Goal: Complete application form: Complete application form

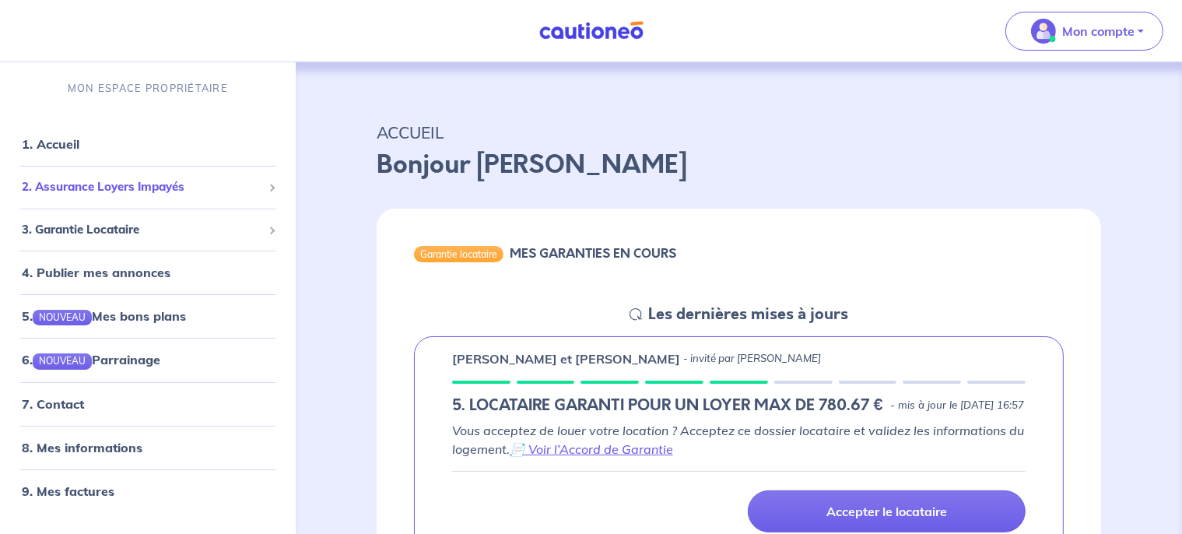
click at [139, 186] on span "2. Assurance Loyers Impayés" at bounding box center [142, 187] width 240 height 18
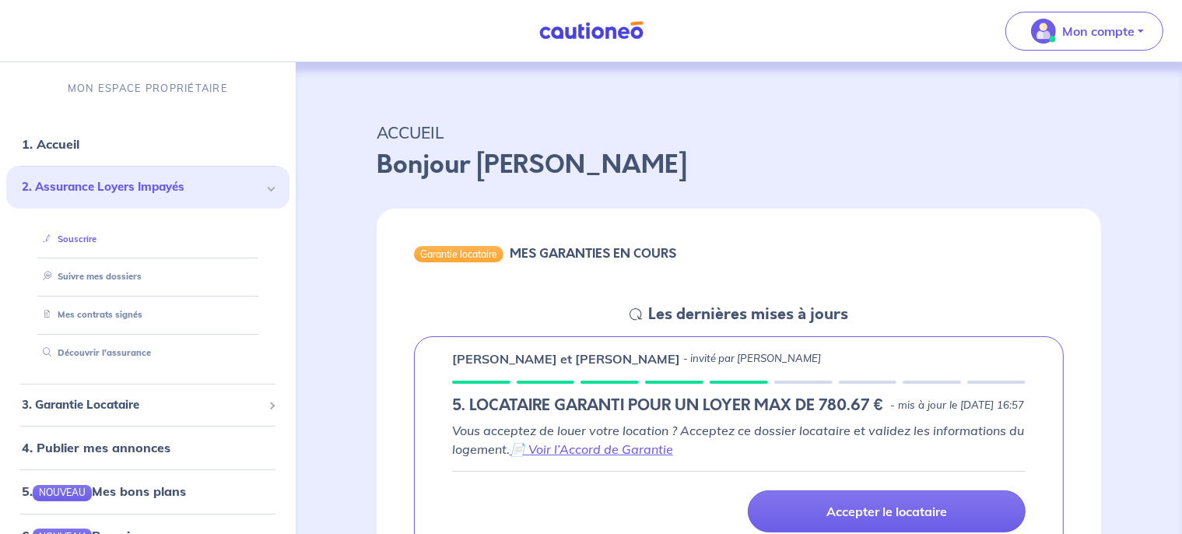
click at [87, 241] on link "Souscrire" at bounding box center [67, 238] width 60 height 11
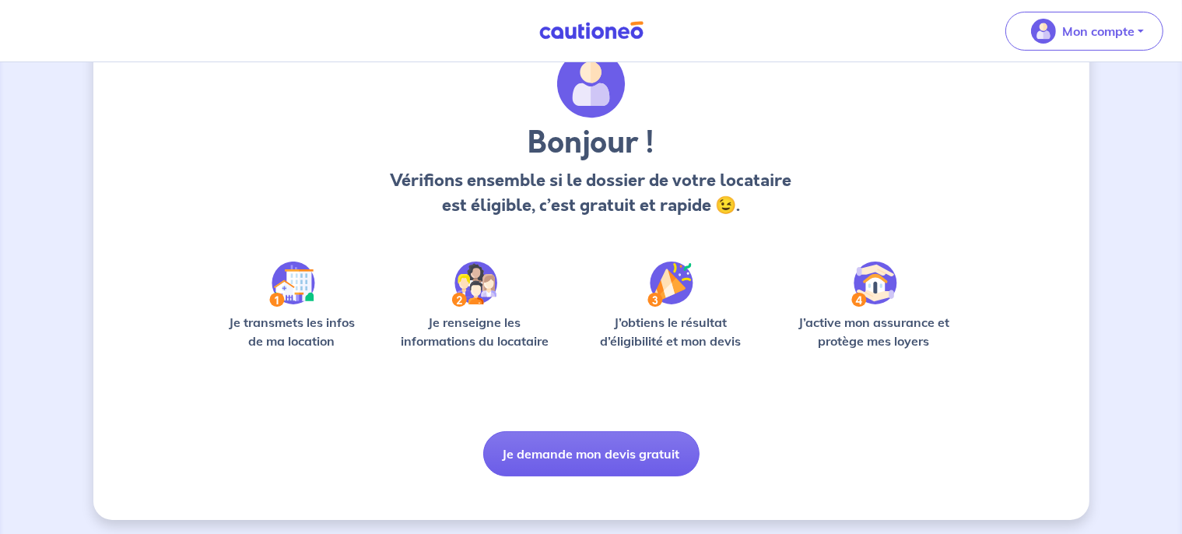
scroll to position [68, 0]
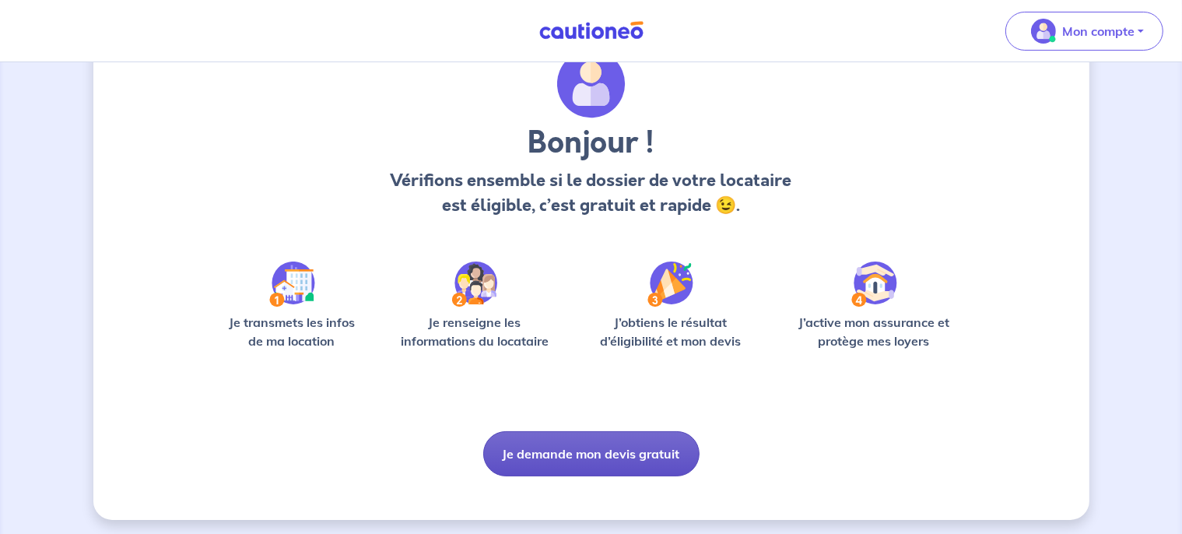
click at [652, 455] on button "Je demande mon devis gratuit" at bounding box center [591, 453] width 216 height 45
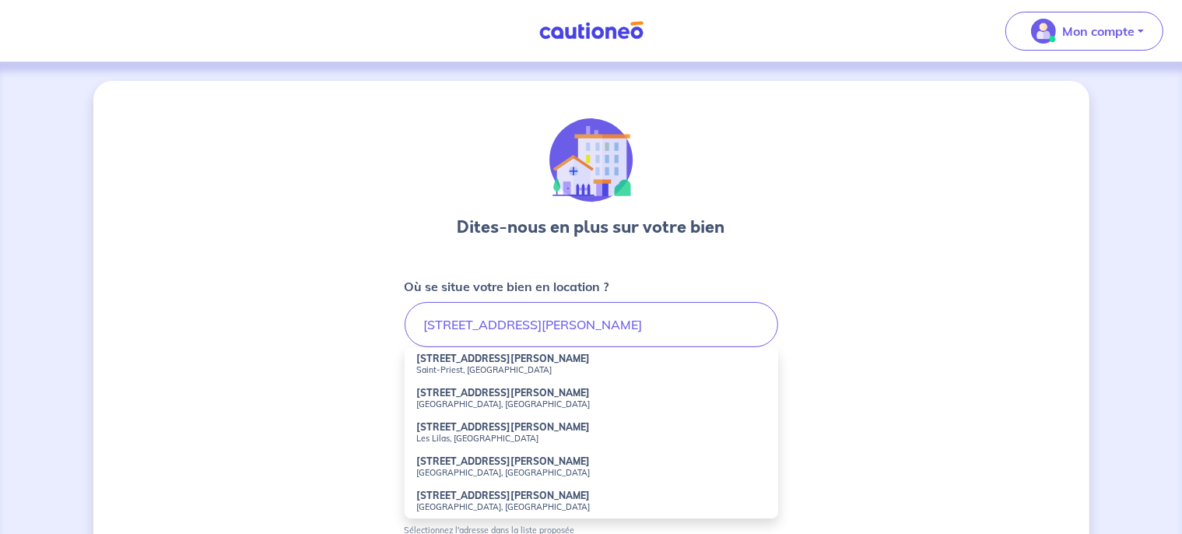
click at [483, 363] on strong "1 Rue du Maréchal Koenig" at bounding box center [504, 358] width 174 height 12
type input "1 Rue du Maréchal Koenig, Saint-Priest, France"
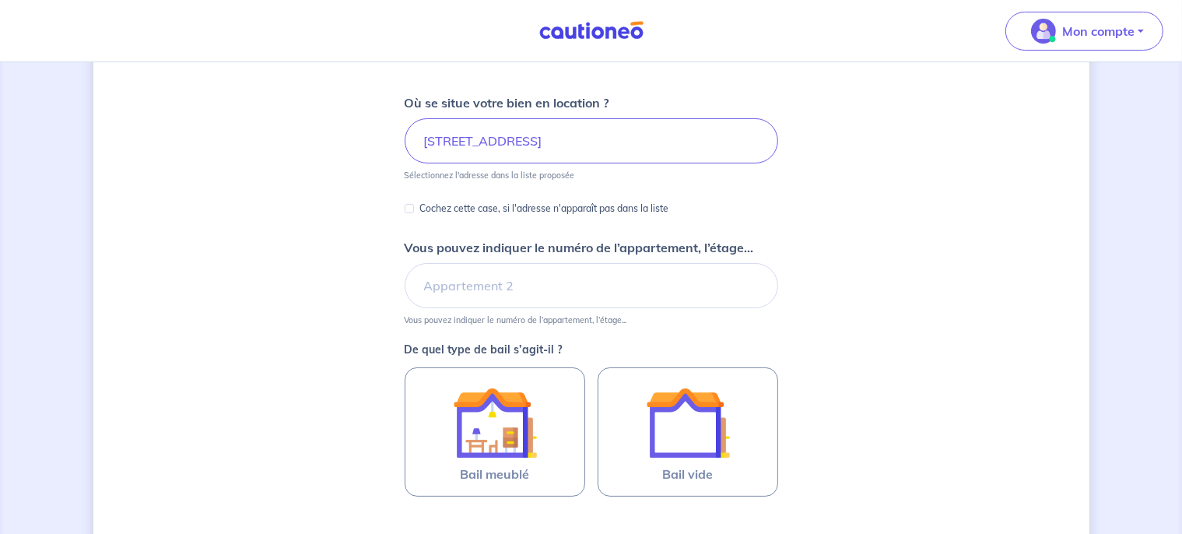
scroll to position [185, 0]
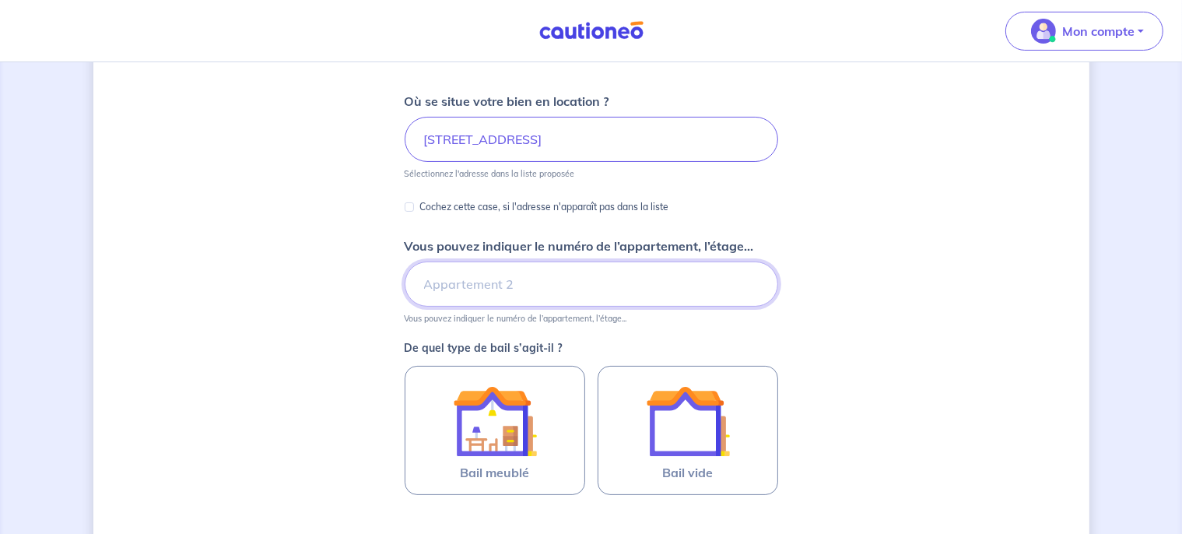
click at [644, 292] on input "Vous pouvez indiquer le numéro de l’appartement, l’étage..." at bounding box center [591, 283] width 373 height 45
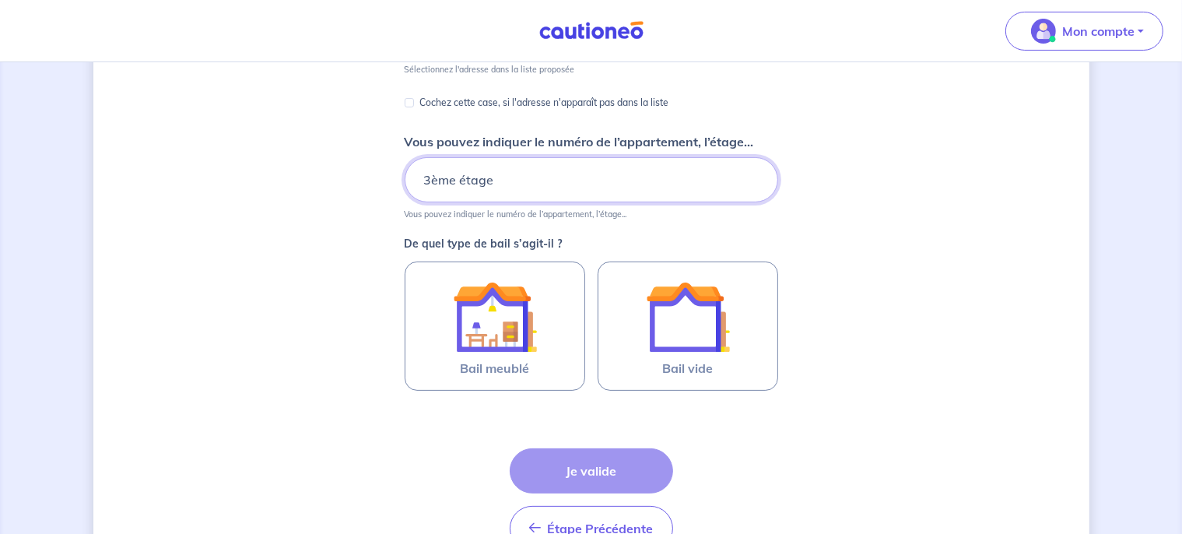
scroll to position [289, 0]
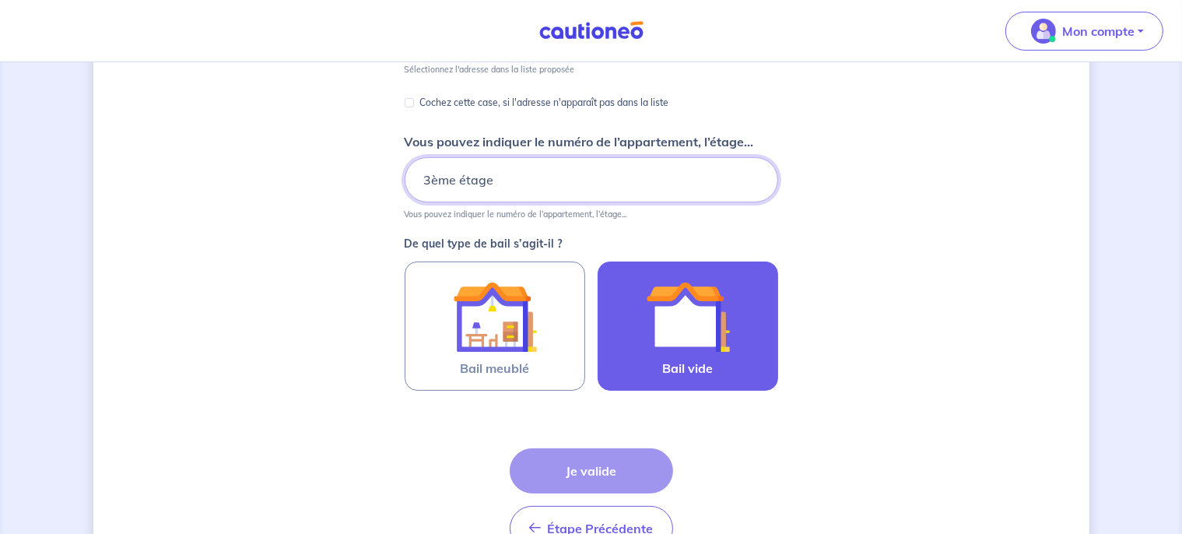
type input "3ème étage"
click at [703, 350] on img at bounding box center [688, 317] width 84 height 84
click at [0, 0] on input "Bail vide" at bounding box center [0, 0] width 0 height 0
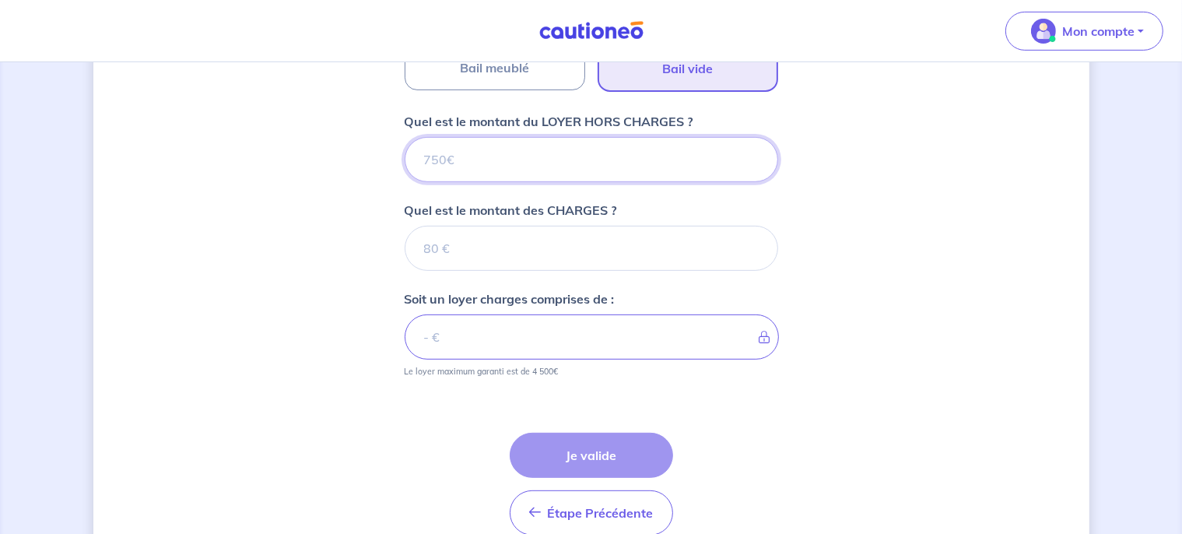
scroll to position [580, 0]
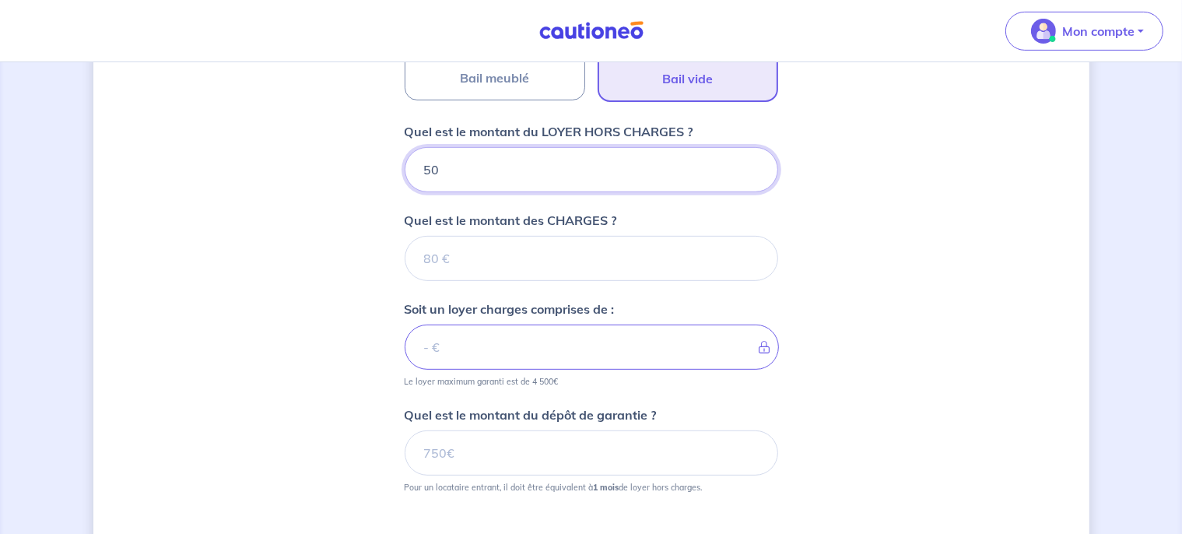
type input "500"
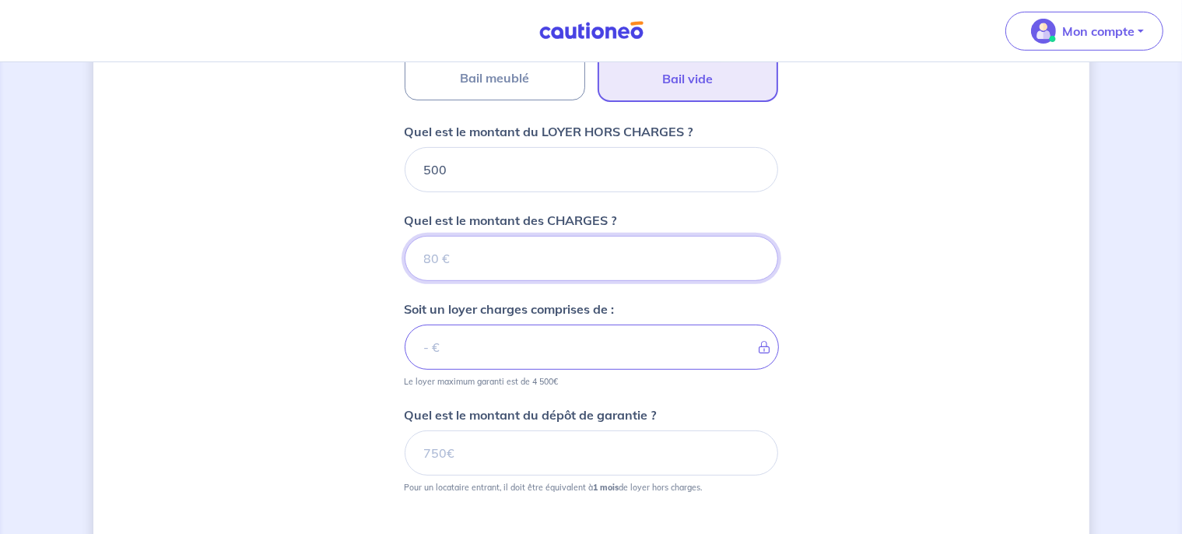
click at [521, 251] on input "Quel est le montant des CHARGES ?" at bounding box center [591, 258] width 373 height 45
type input "13"
type input "501"
type input "135"
type input "635"
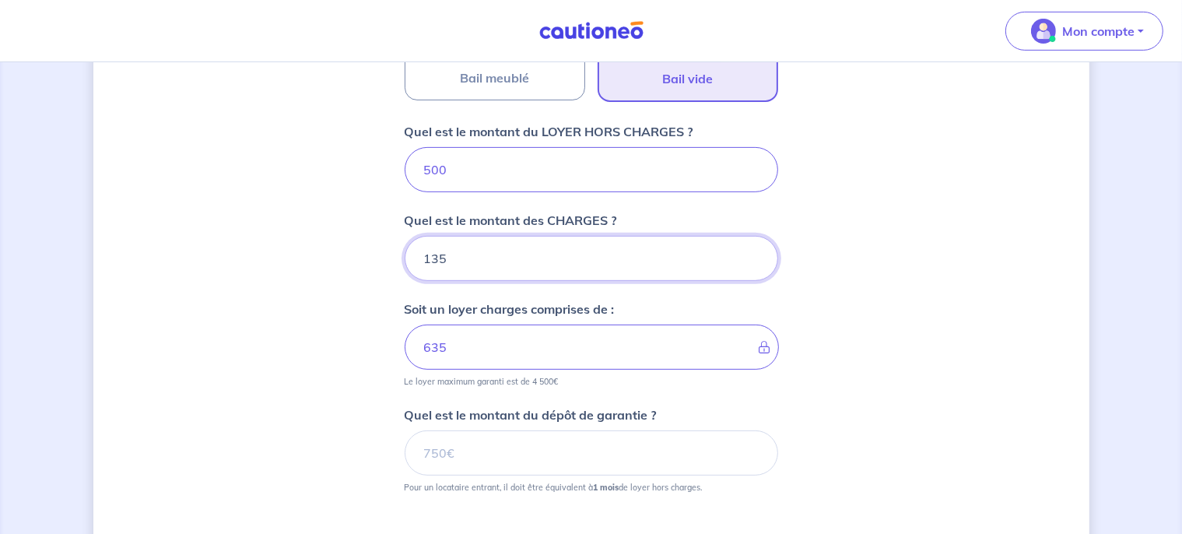
type input "135"
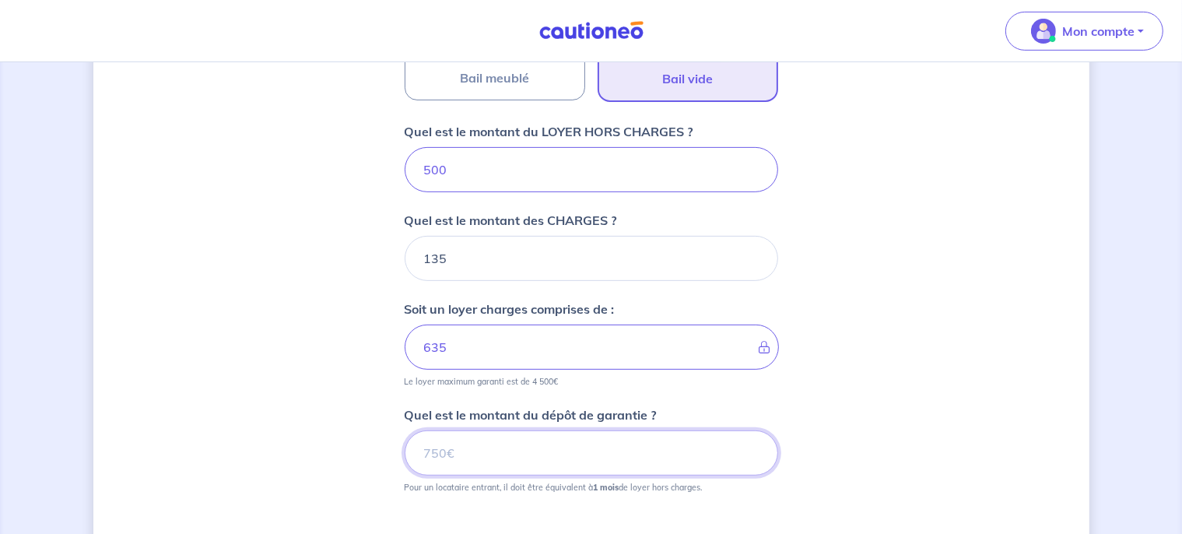
click at [537, 452] on input "Quel est le montant du dépôt de garantie ?" at bounding box center [591, 452] width 373 height 45
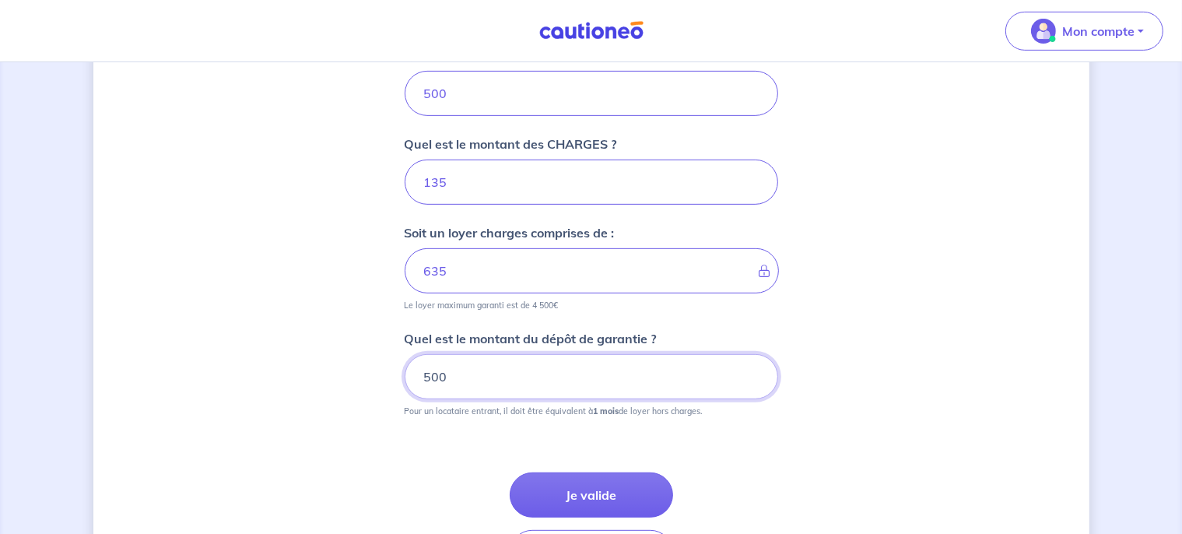
scroll to position [684, 0]
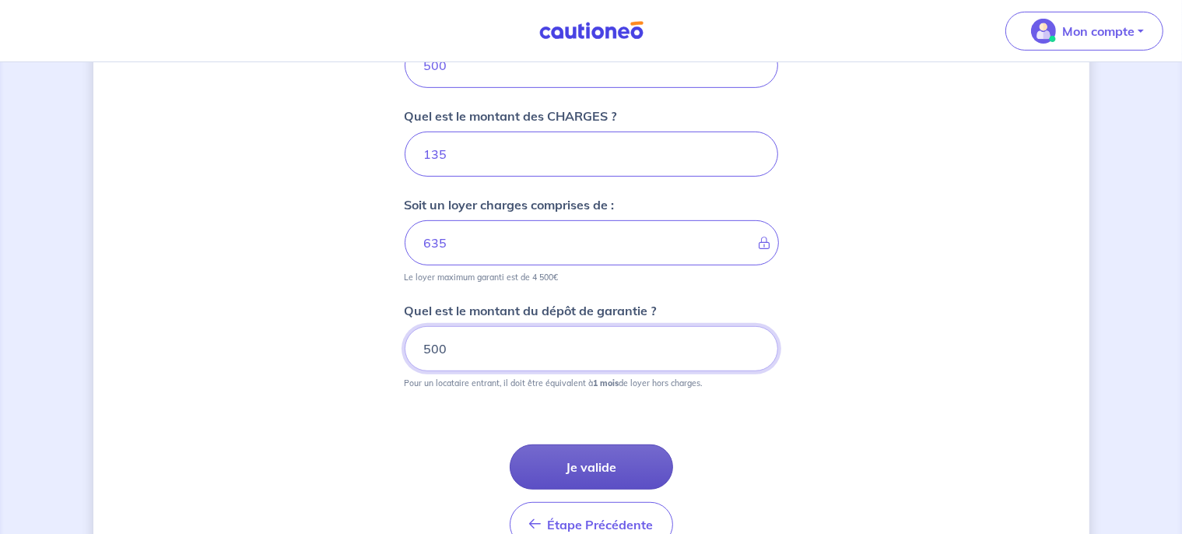
type input "500"
click at [648, 468] on button "Je valide" at bounding box center [591, 466] width 163 height 45
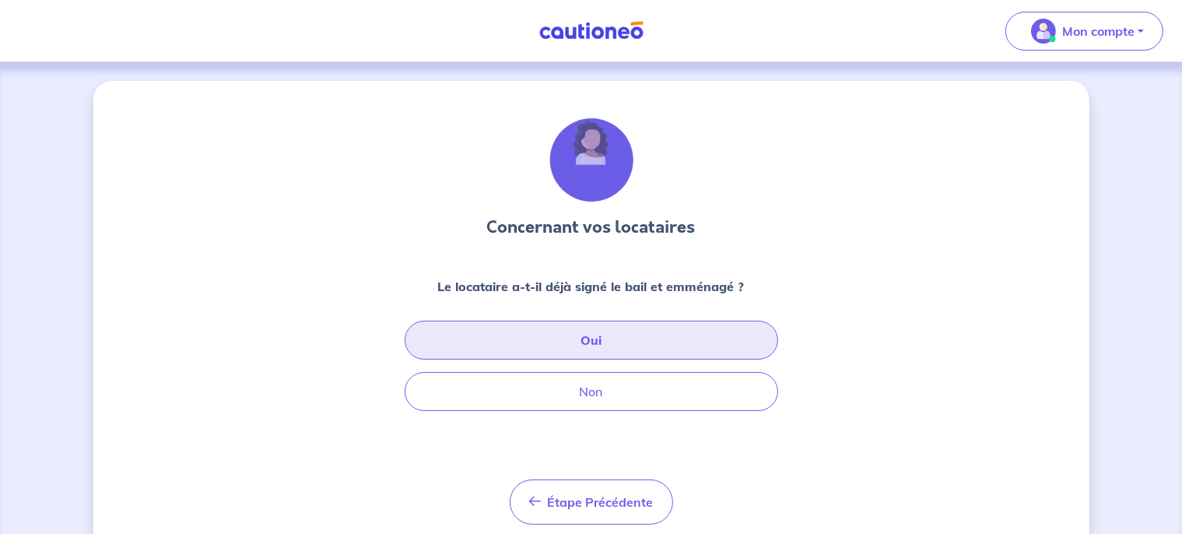
click at [618, 353] on button "Oui" at bounding box center [591, 340] width 373 height 39
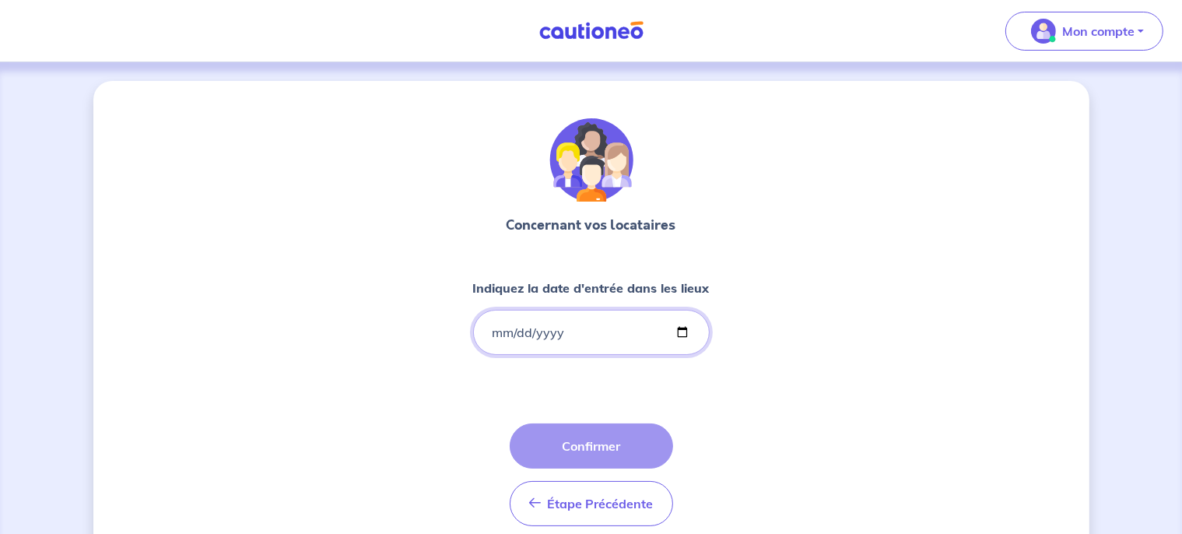
click at [688, 331] on input "Indiquez la date d'entrée dans les lieux" at bounding box center [591, 332] width 237 height 45
click at [679, 339] on input "Indiquez la date d'entrée dans les lieux" at bounding box center [591, 332] width 237 height 45
click at [679, 328] on input "Indiquez la date d'entrée dans les lieux" at bounding box center [591, 332] width 237 height 45
type input "2025-08-18"
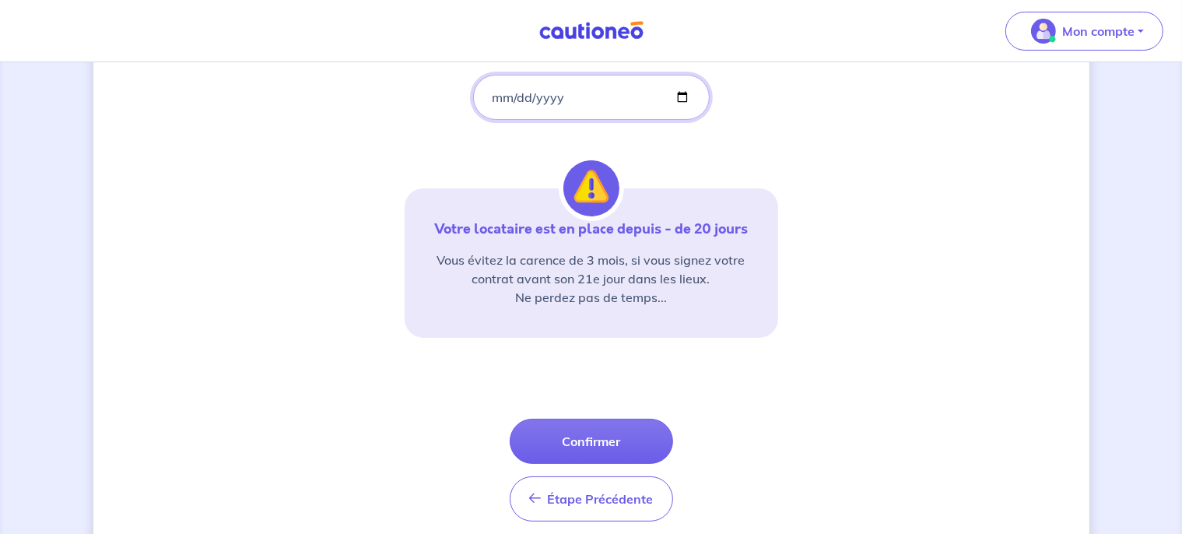
scroll to position [243, 0]
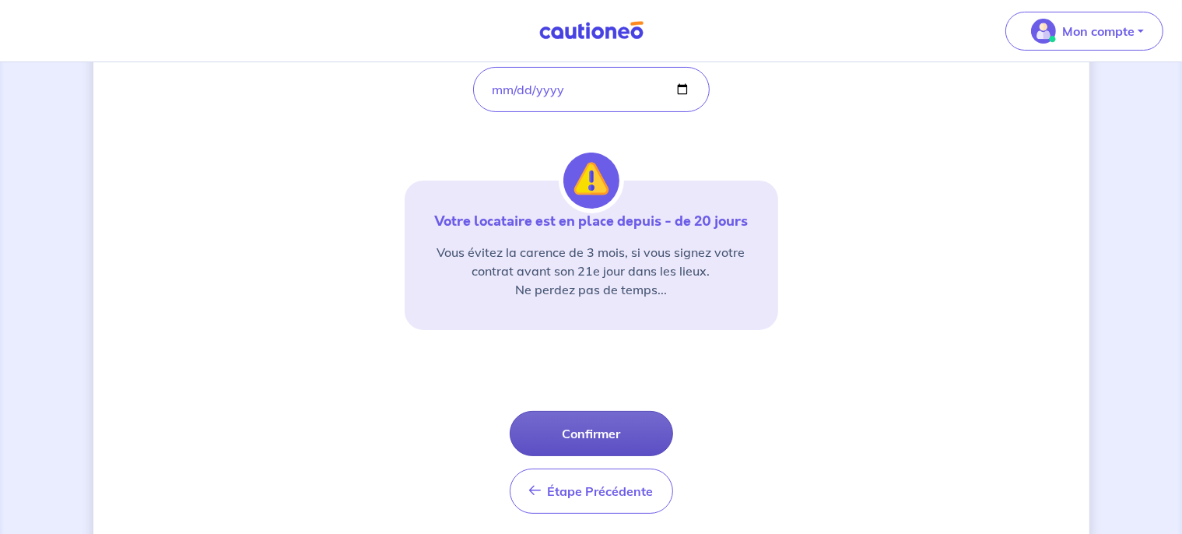
click at [621, 440] on button "Confirmer" at bounding box center [591, 433] width 163 height 45
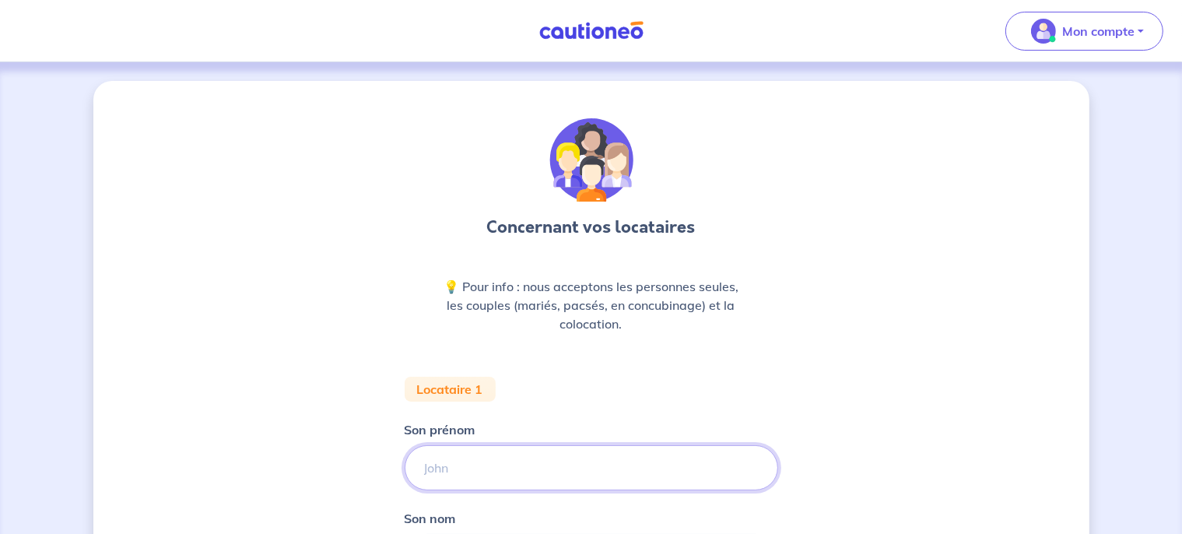
click at [575, 476] on input "Son prénom" at bounding box center [591, 467] width 373 height 45
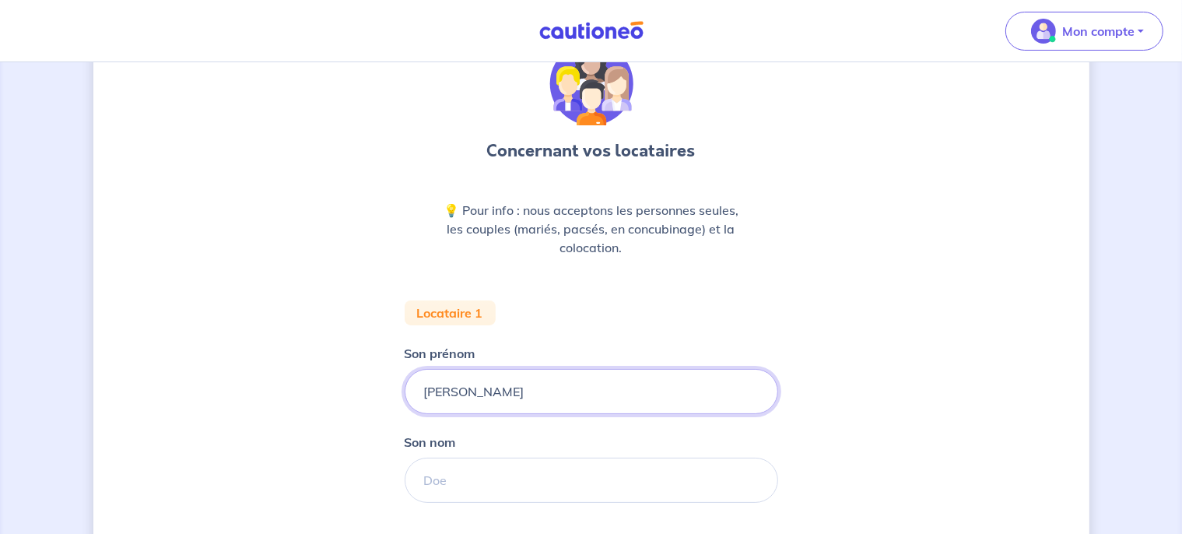
scroll to position [86, 0]
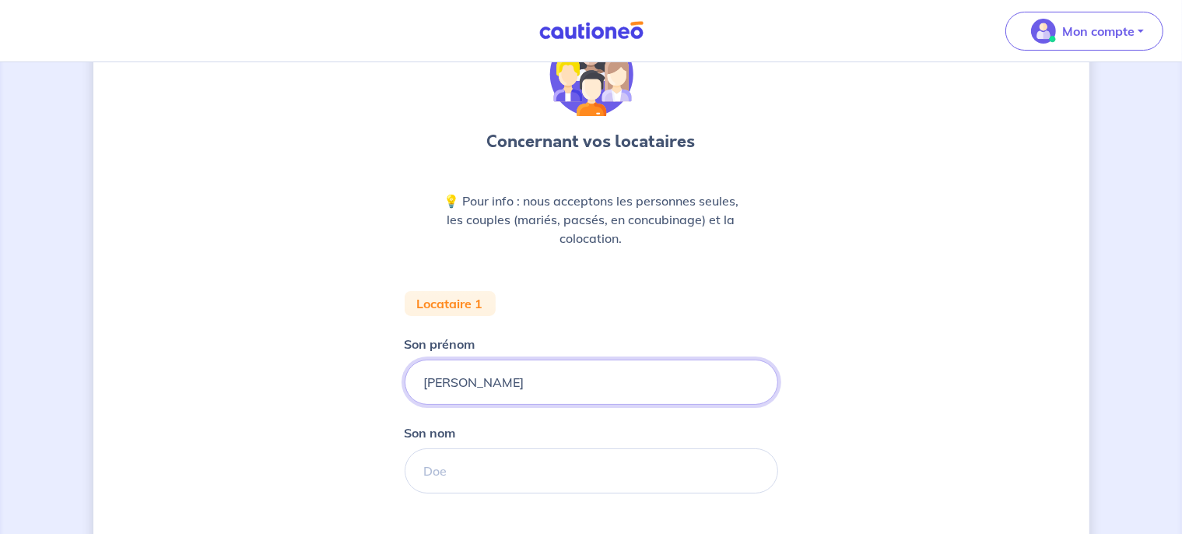
type input "Mélissa"
click at [434, 484] on input "Son nom" at bounding box center [591, 470] width 373 height 45
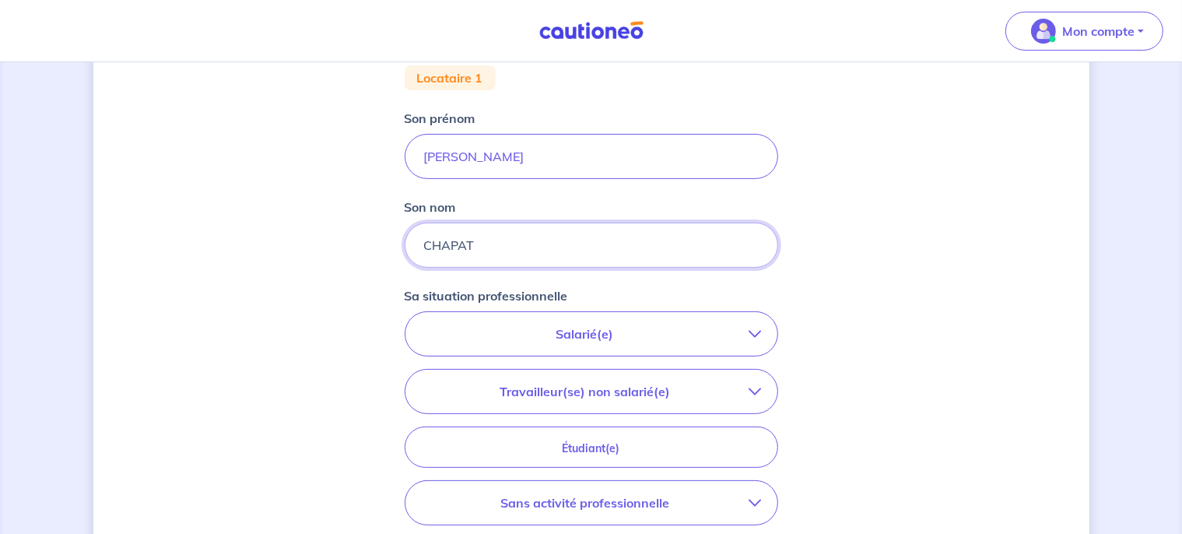
scroll to position [316, 0]
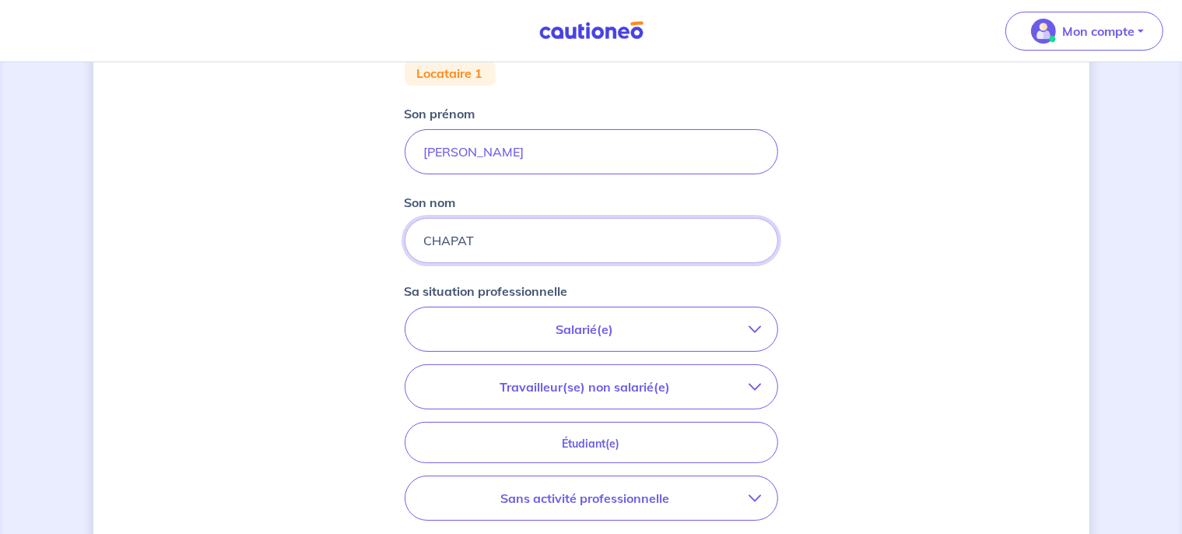
type input "CHAPAT"
click at [655, 339] on button "Salarié(e)" at bounding box center [591, 329] width 372 height 44
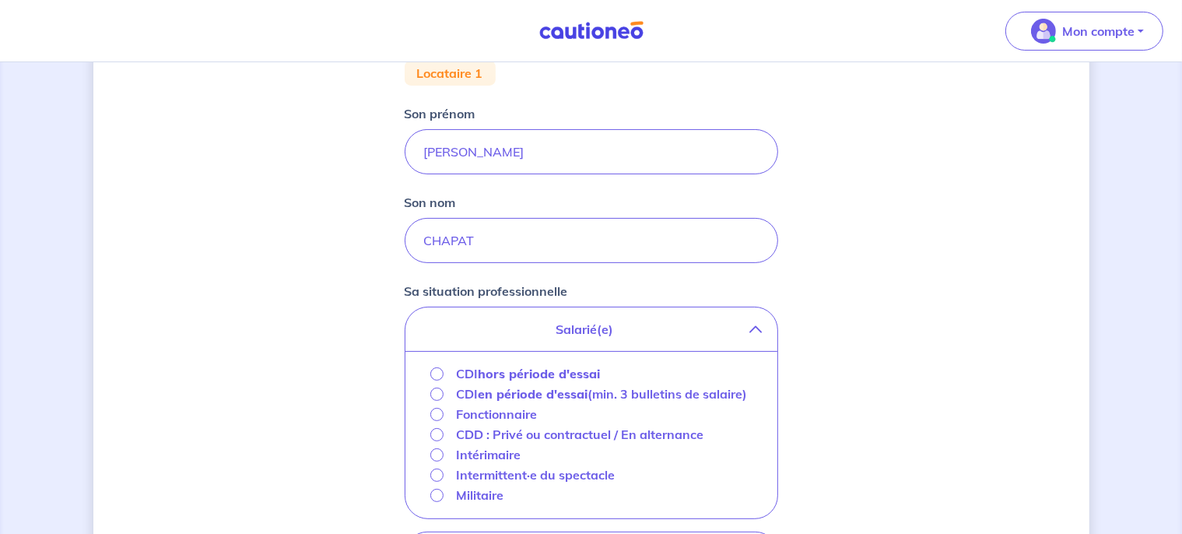
click at [515, 373] on strong "hors période d'essai" at bounding box center [539, 374] width 122 height 16
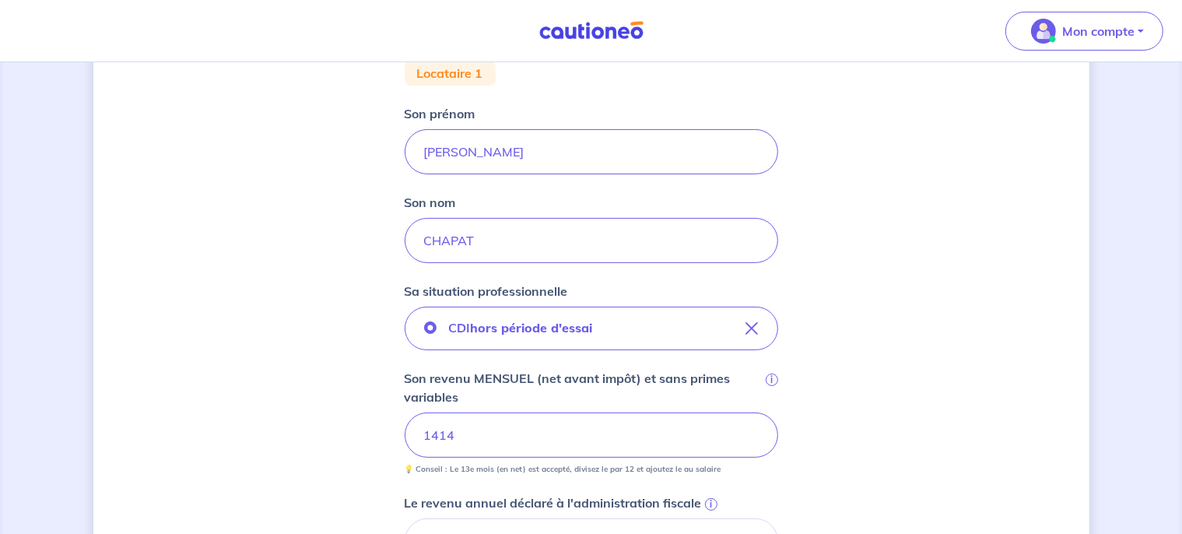
drag, startPoint x: 1065, startPoint y: 329, endPoint x: 1145, endPoint y: 302, distance: 84.6
click at [1145, 302] on div "Concernant vos locataires 💡 Pour info : nous acceptons les personnes seules, le…" at bounding box center [591, 372] width 1182 height 1253
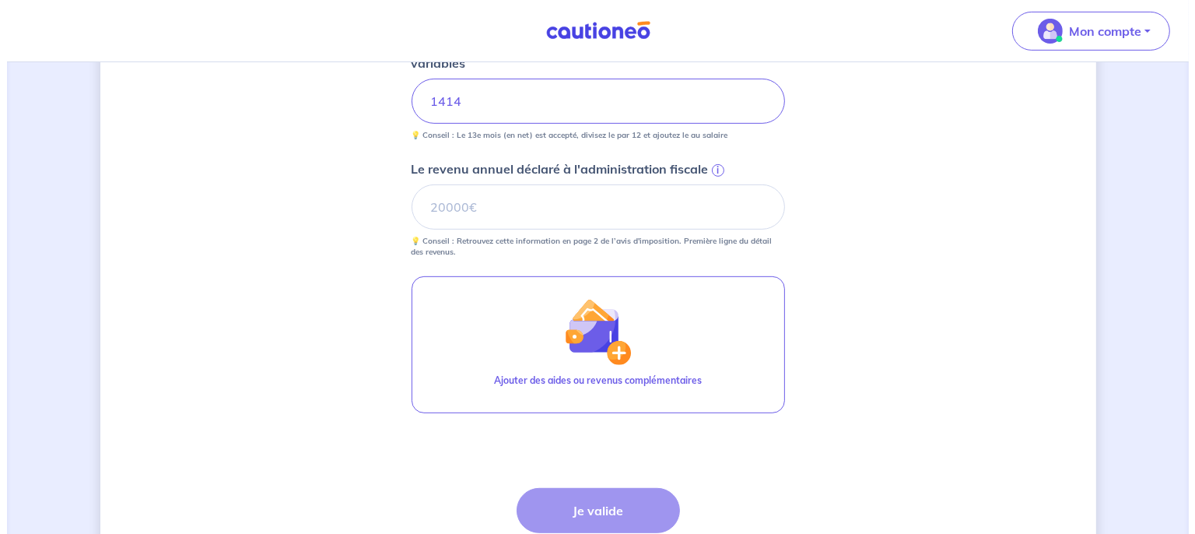
scroll to position [654, 0]
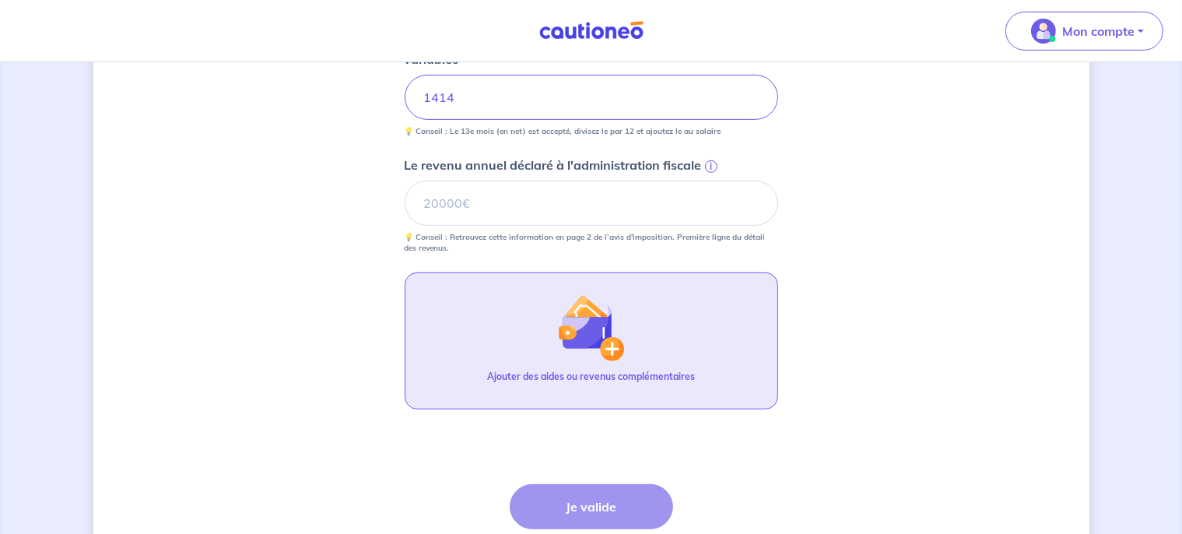
click at [614, 345] on img "button" at bounding box center [590, 327] width 67 height 67
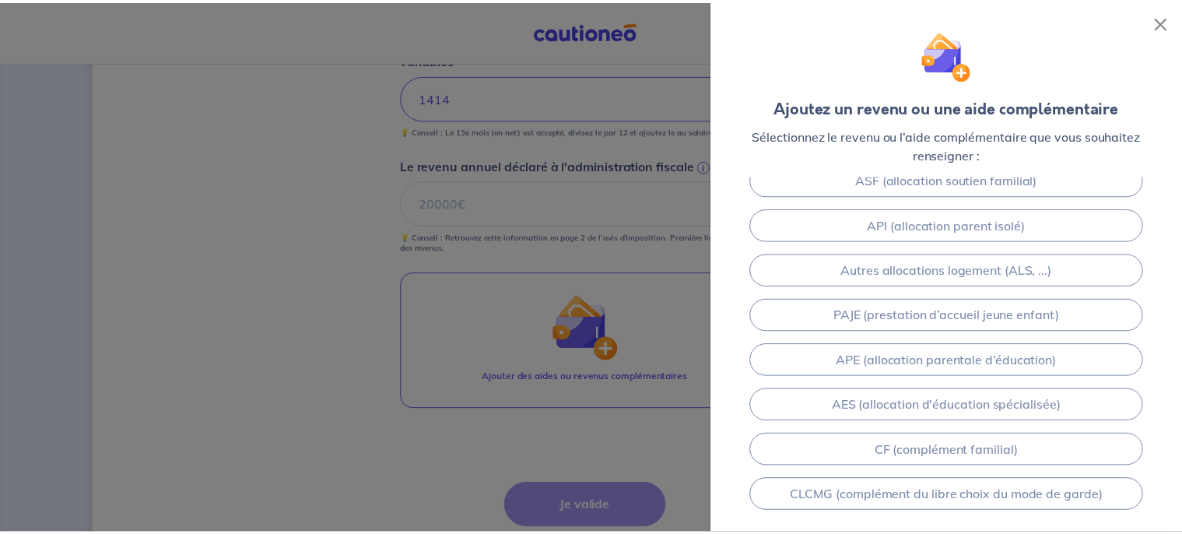
scroll to position [348, 0]
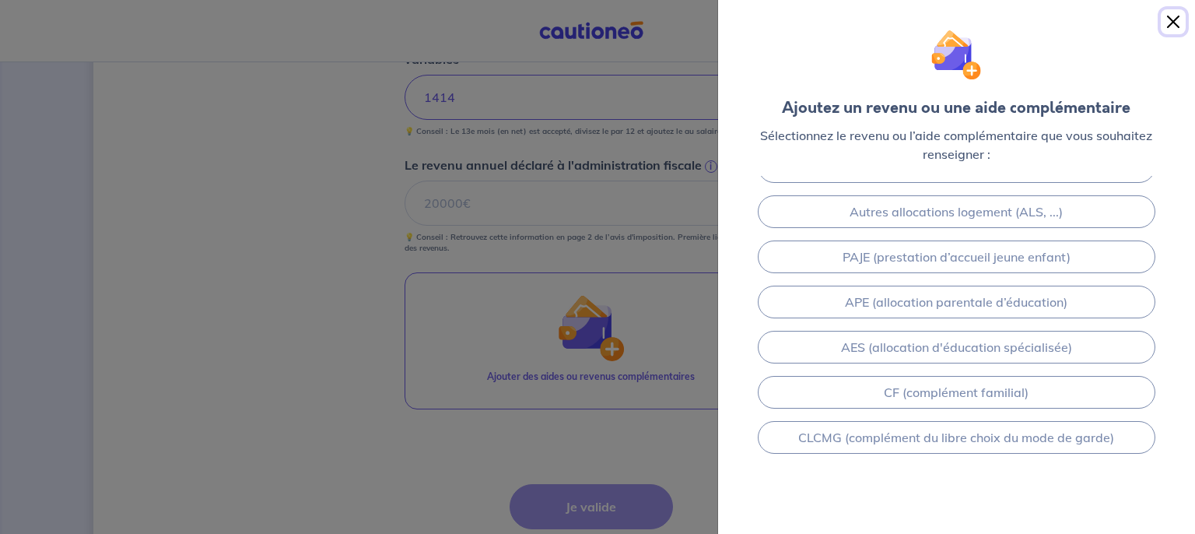
click at [1175, 23] on button "Close" at bounding box center [1173, 21] width 25 height 25
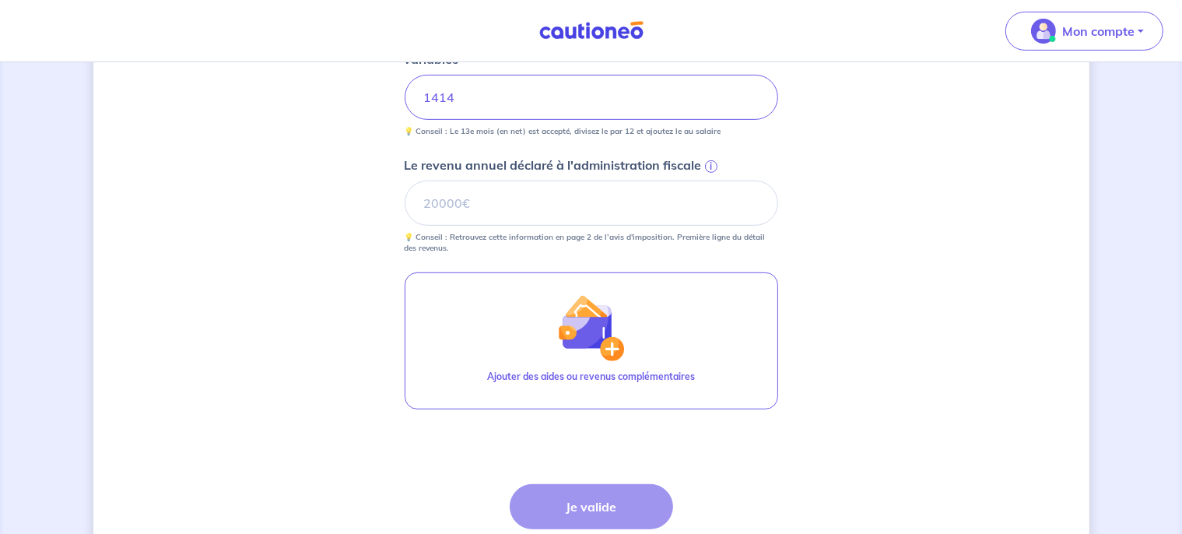
click at [595, 509] on div "Étape Précédente Précédent Je valide Je valide" at bounding box center [591, 535] width 163 height 103
click at [706, 163] on span "i" at bounding box center [711, 166] width 12 height 12
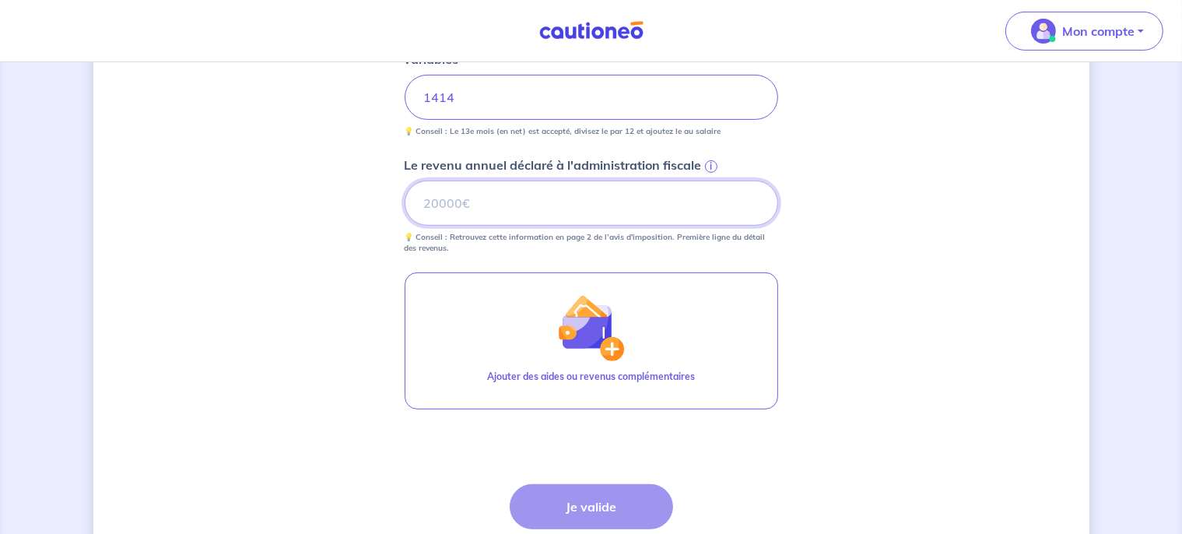
click at [706, 181] on input "Le revenu annuel déclaré à l'administration fiscale i" at bounding box center [591, 203] width 373 height 45
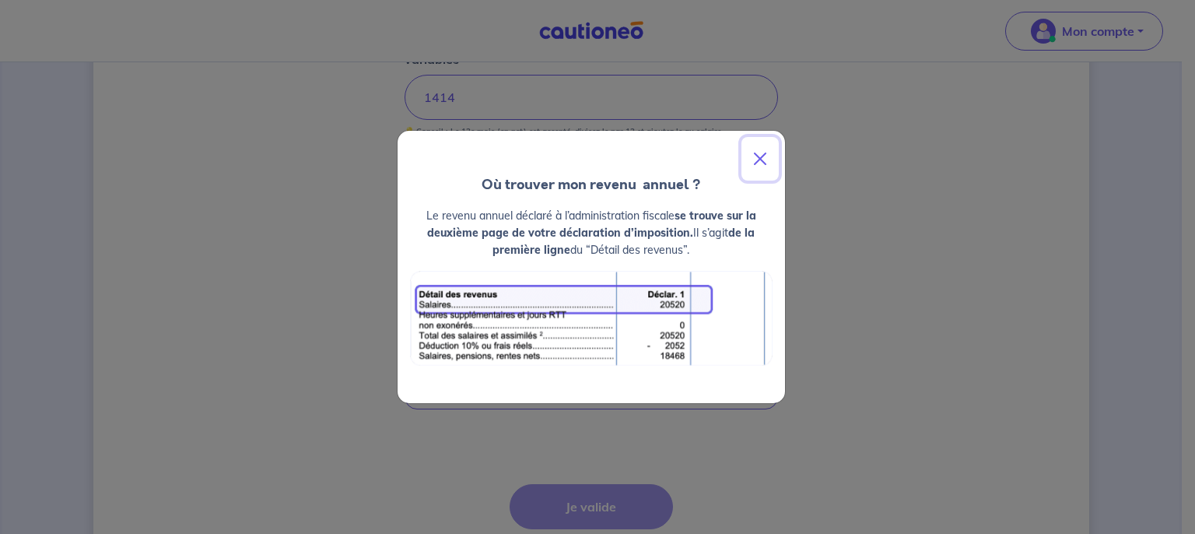
click at [762, 164] on button "Close" at bounding box center [759, 159] width 37 height 44
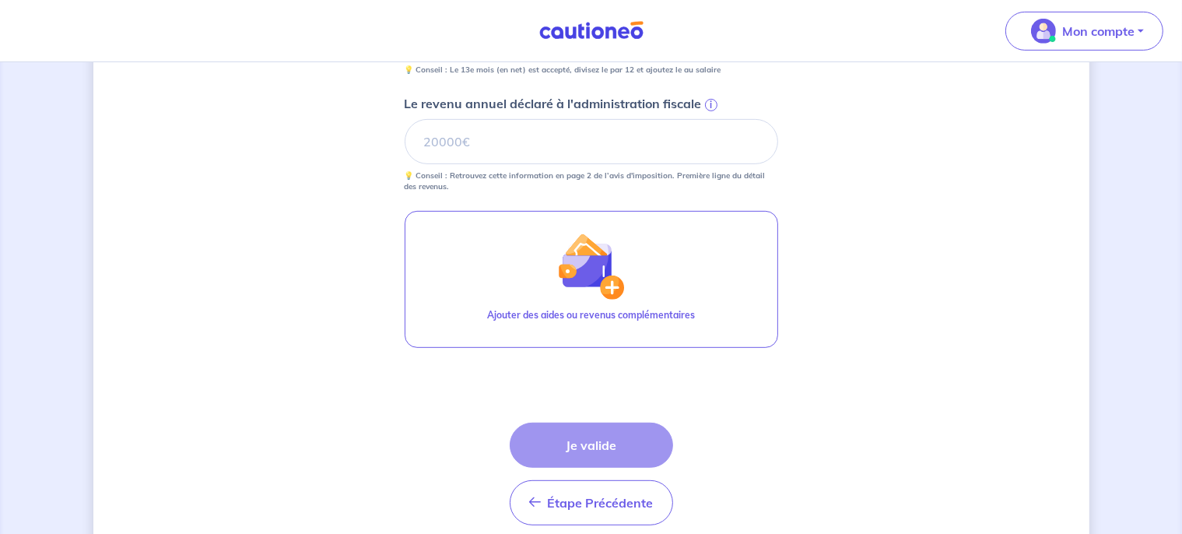
scroll to position [718, 0]
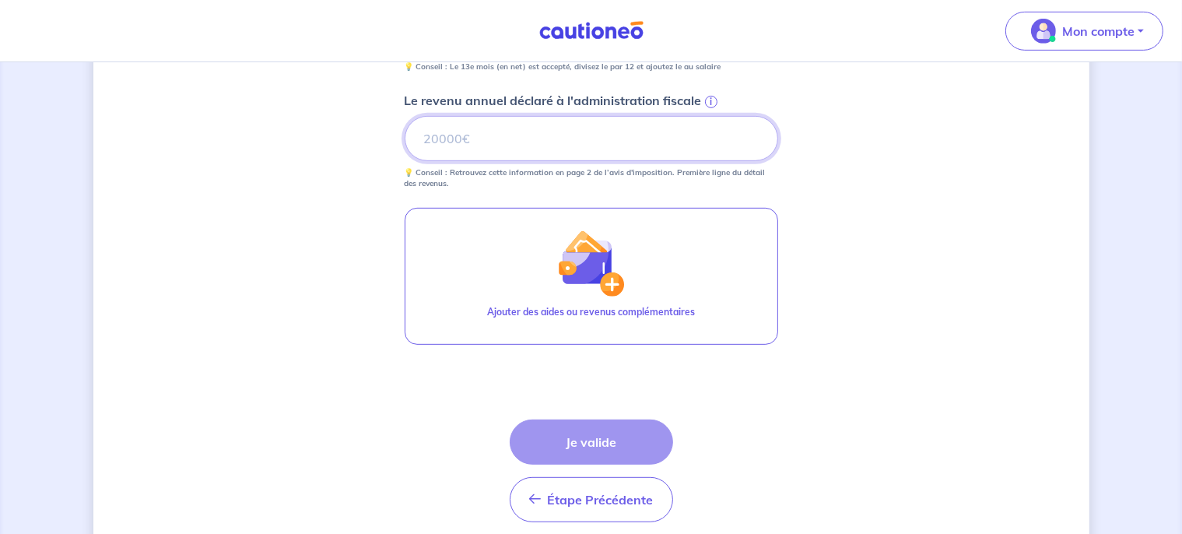
click at [615, 145] on input "Le revenu annuel déclaré à l'administration fiscale i" at bounding box center [591, 138] width 373 height 45
type input "1"
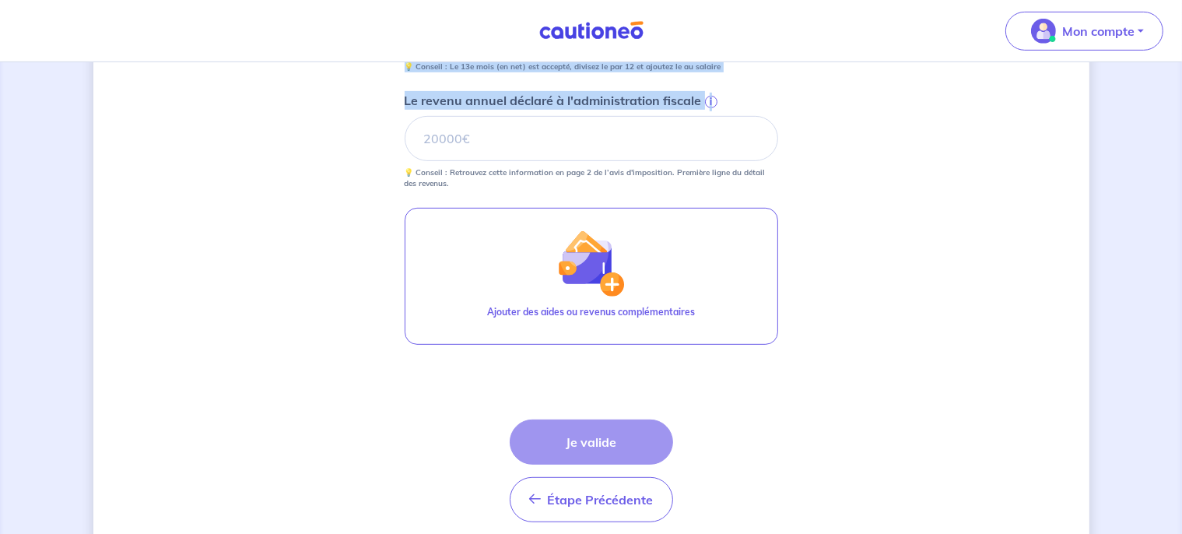
drag, startPoint x: 1181, startPoint y: 342, endPoint x: 1157, endPoint y: 111, distance: 231.6
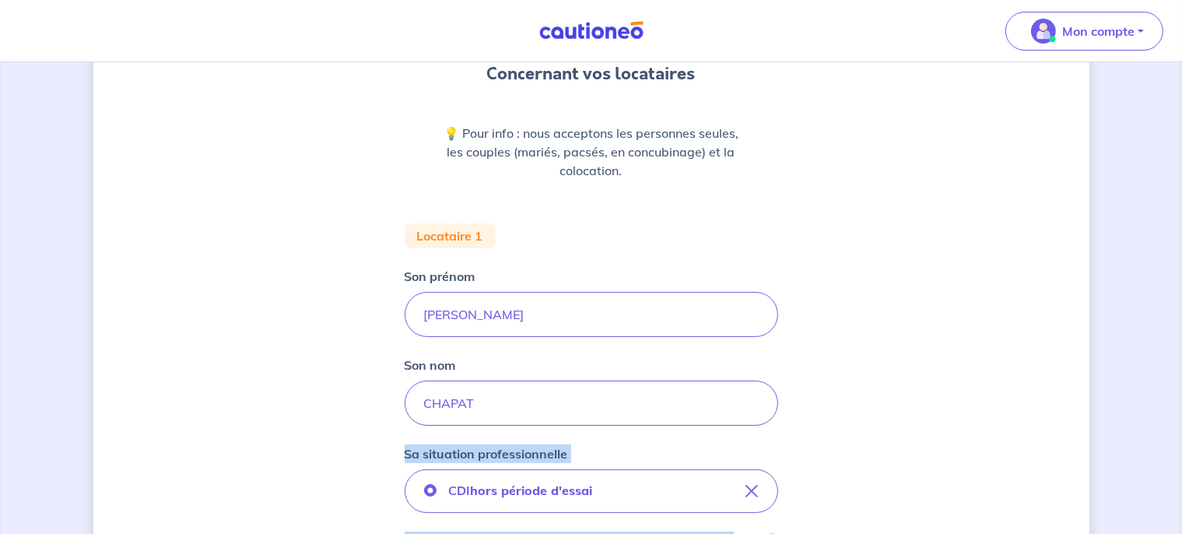
scroll to position [0, 0]
